Goal: Information Seeking & Learning: Learn about a topic

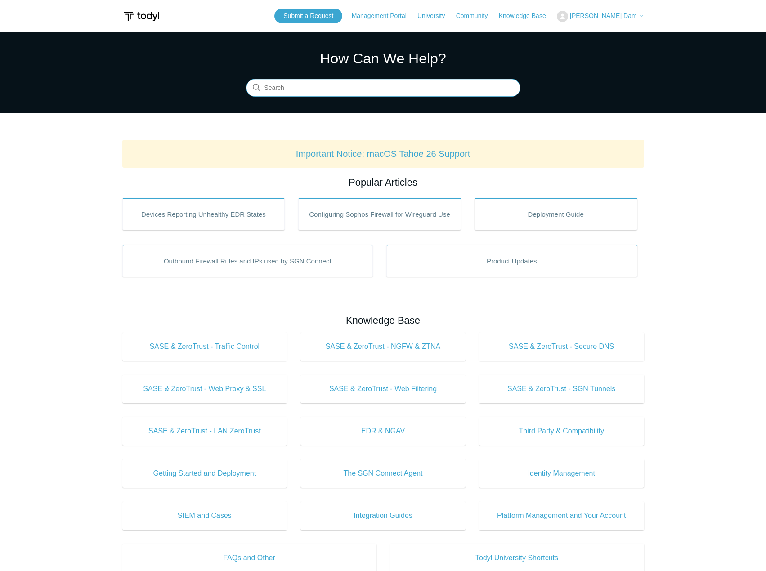
click at [386, 95] on input "Search" at bounding box center [383, 88] width 274 height 18
type input "setup VPN"
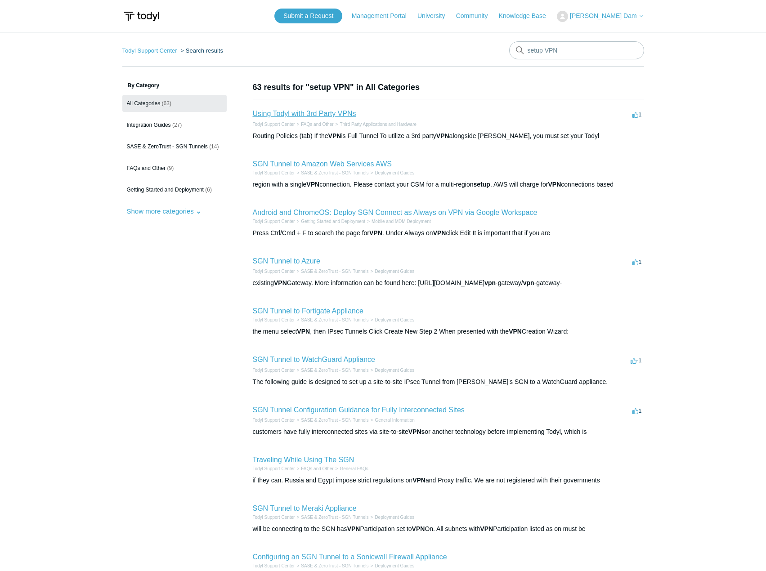
click at [338, 112] on link "Using Todyl with 3rd Party VPNs" at bounding box center [304, 114] width 103 height 8
